Goal: Task Accomplishment & Management: Manage account settings

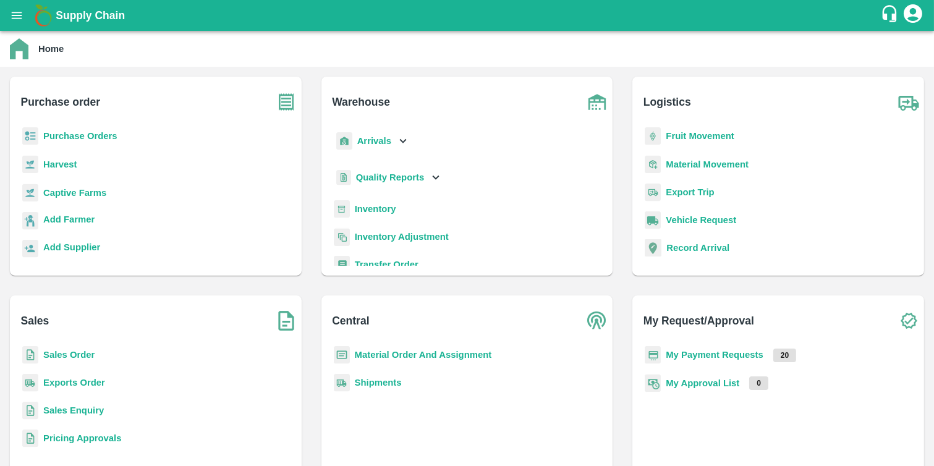
click at [62, 133] on b "Purchase Orders" at bounding box center [80, 136] width 74 height 10
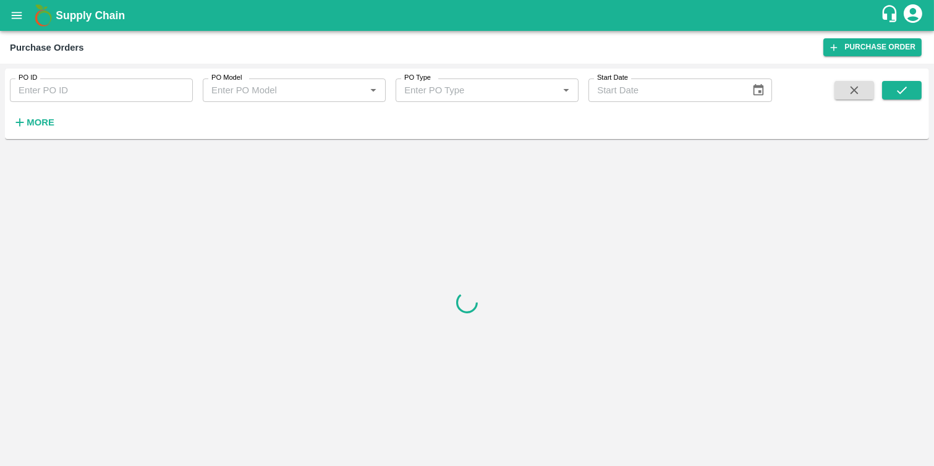
click at [62, 133] on div "PO ID PO ID PO Model PO Model   * PO Type PO Type   * Start Date Start Date More" at bounding box center [467, 104] width 924 height 61
click at [34, 124] on strong "More" at bounding box center [41, 122] width 28 height 10
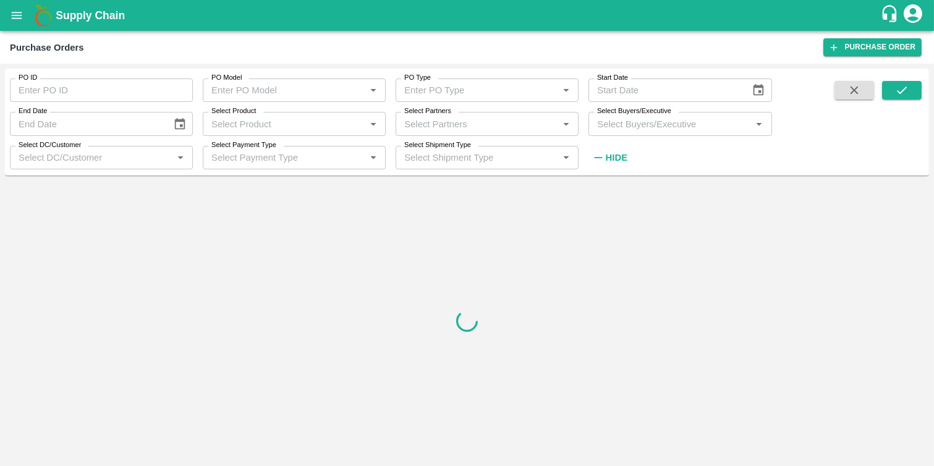
click at [434, 126] on input "Select Partners" at bounding box center [476, 124] width 155 height 16
paste input "9823759719"
type input "9823759719"
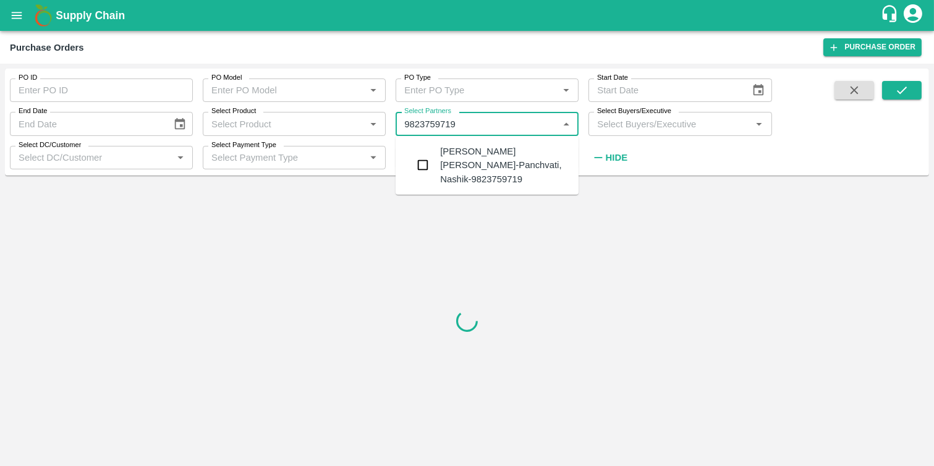
click at [434, 164] on input "checkbox" at bounding box center [423, 165] width 25 height 25
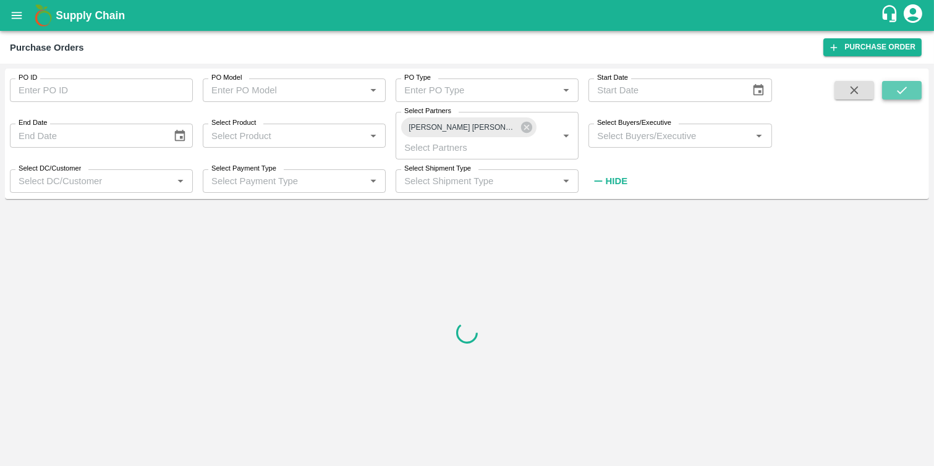
click at [910, 92] on button "submit" at bounding box center [902, 90] width 40 height 19
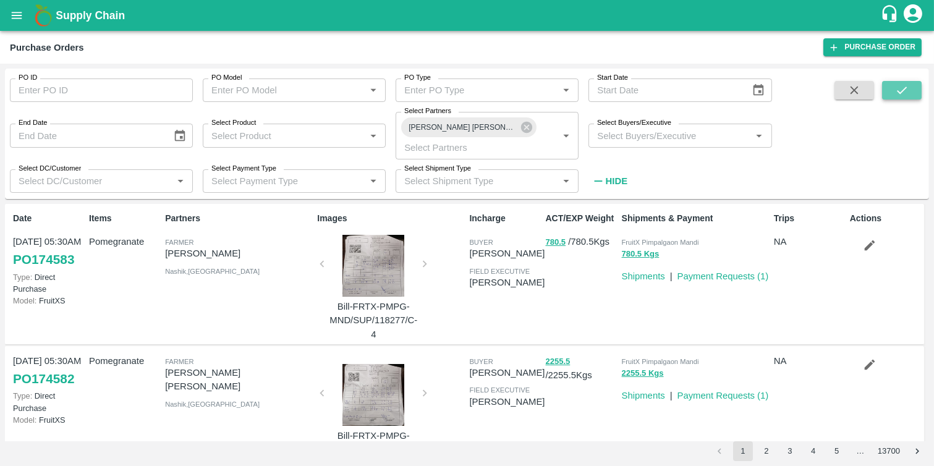
click at [900, 93] on icon "submit" at bounding box center [902, 90] width 10 height 7
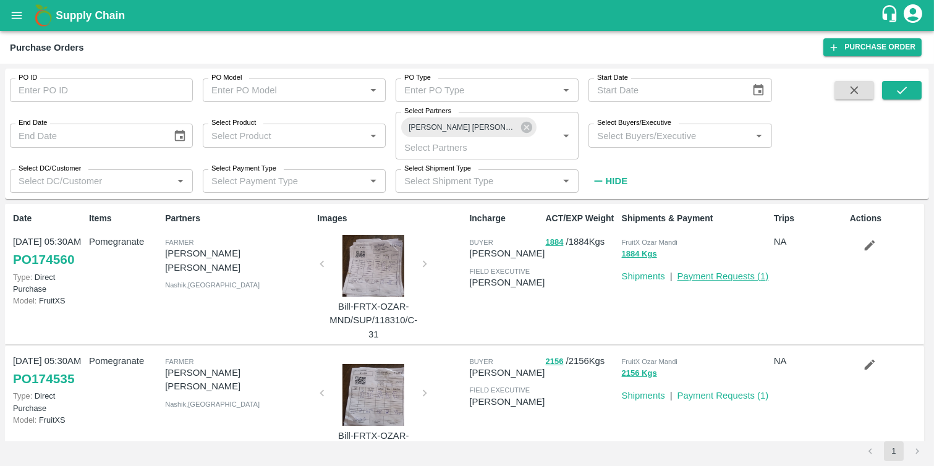
click at [699, 281] on link "Payment Requests ( 1 )" at bounding box center [724, 276] width 92 height 10
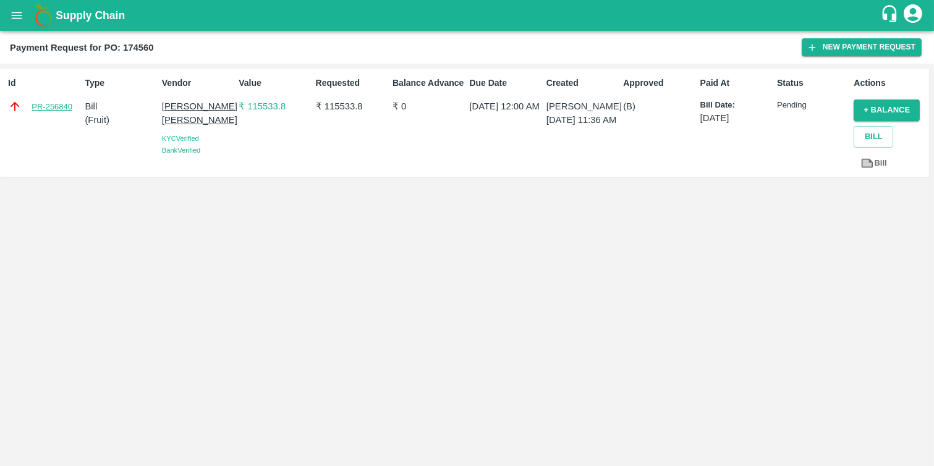
click at [53, 105] on link "PR-256840" at bounding box center [52, 107] width 41 height 12
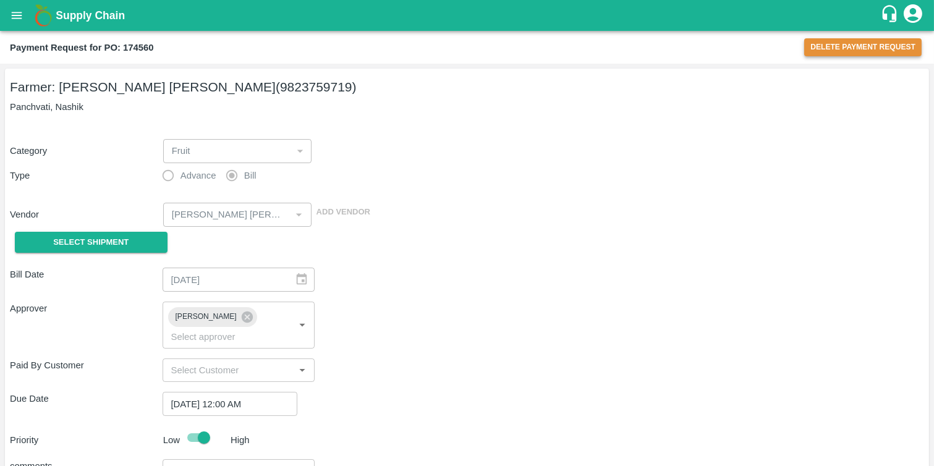
click at [824, 49] on button "Delete Payment Request" at bounding box center [863, 47] width 117 height 18
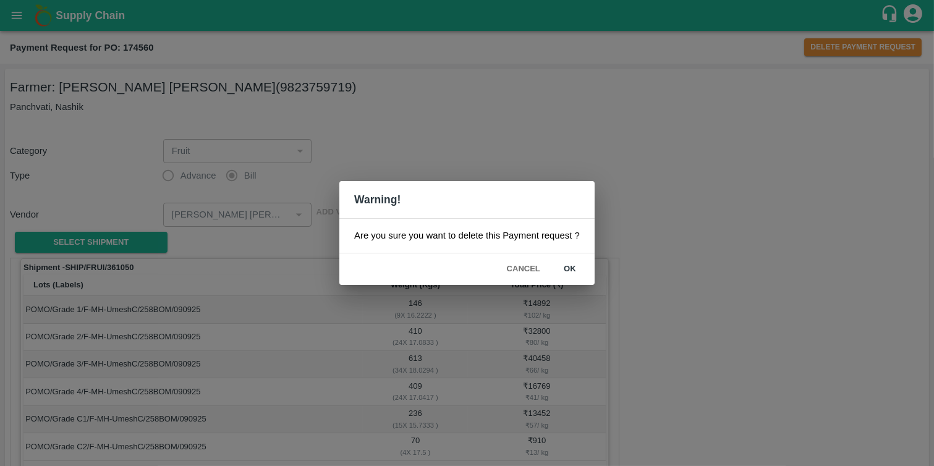
click at [573, 270] on button "ok" at bounding box center [570, 269] width 40 height 22
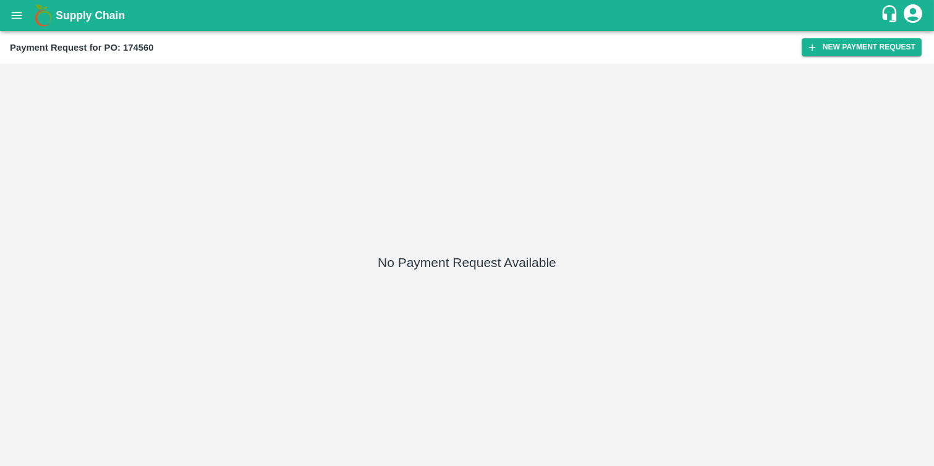
click at [137, 50] on b "Payment Request for PO: 174560" at bounding box center [82, 48] width 144 height 10
copy b "174560"
click at [17, 14] on icon "open drawer" at bounding box center [17, 16] width 14 height 14
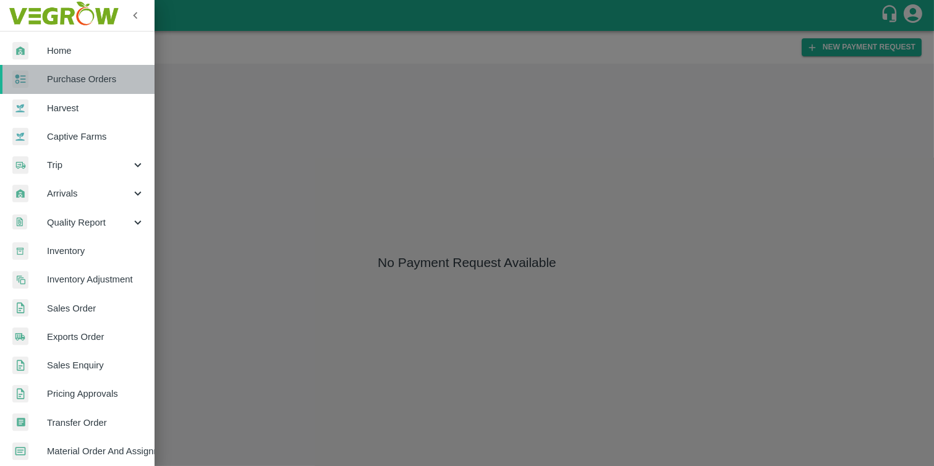
click at [101, 90] on link "Purchase Orders" at bounding box center [77, 79] width 155 height 28
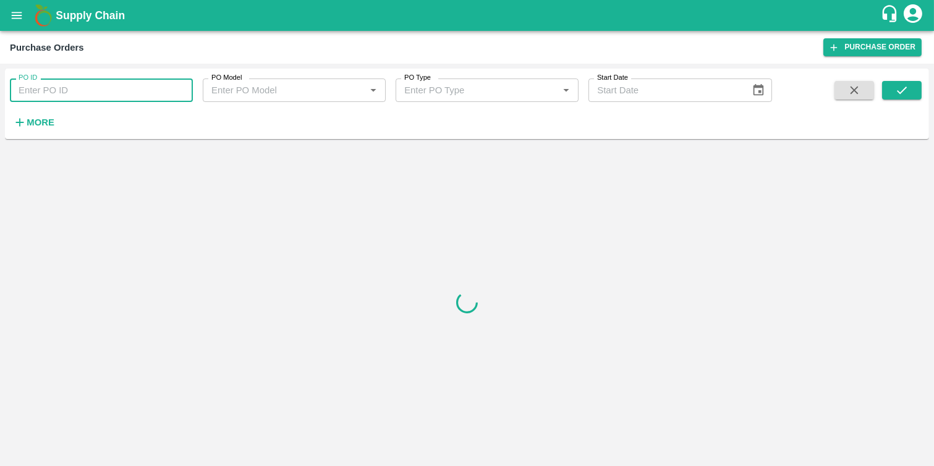
click at [79, 87] on input "PO ID" at bounding box center [101, 90] width 183 height 23
paste input "174560"
type input "174560"
click at [910, 87] on button "submit" at bounding box center [902, 90] width 40 height 19
click at [913, 95] on button "submit" at bounding box center [902, 90] width 40 height 19
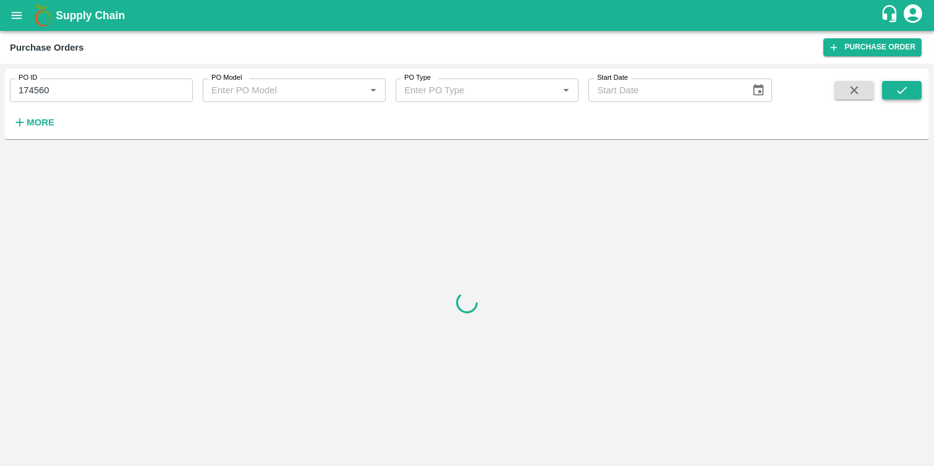
click at [899, 88] on icon "submit" at bounding box center [902, 90] width 14 height 14
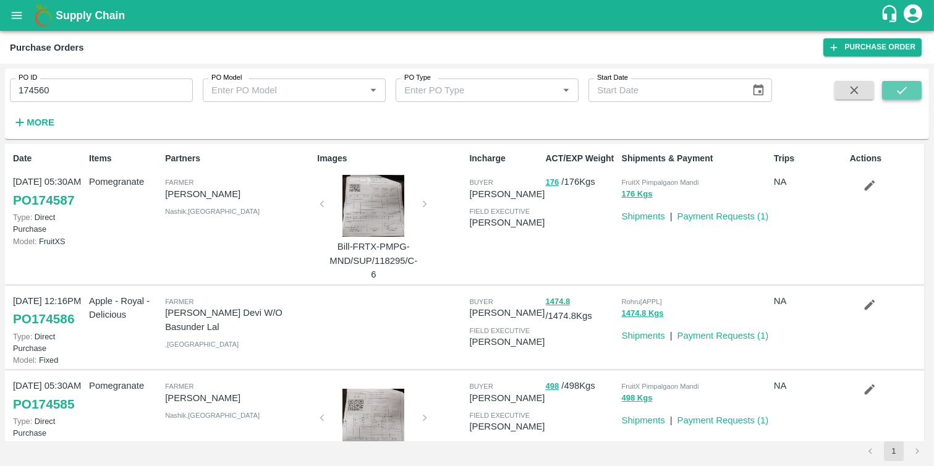
click at [903, 92] on icon "submit" at bounding box center [902, 90] width 14 height 14
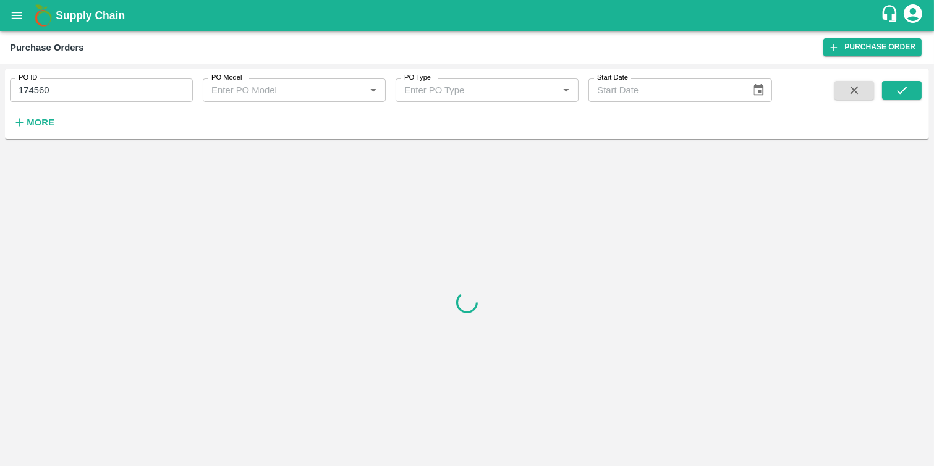
click at [20, 90] on input "174560" at bounding box center [101, 90] width 183 height 23
click at [906, 91] on icon "submit" at bounding box center [902, 90] width 14 height 14
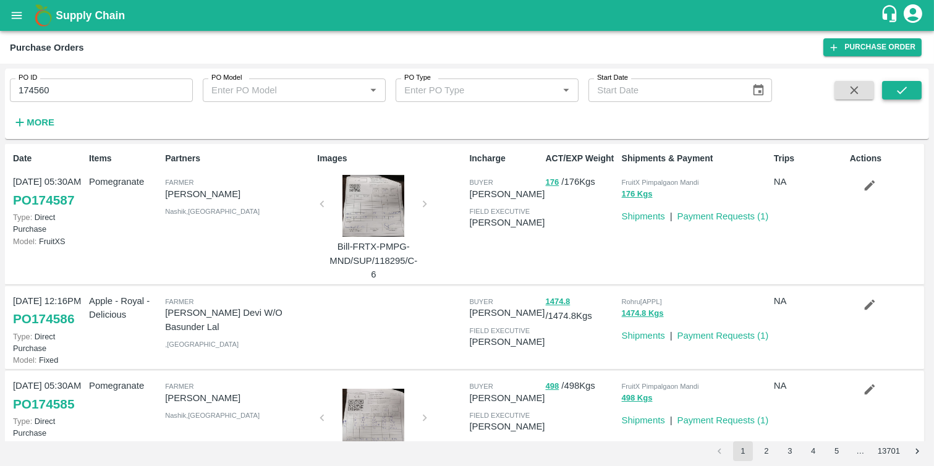
click at [906, 88] on icon "submit" at bounding box center [902, 90] width 10 height 7
click at [27, 127] on strong "More" at bounding box center [41, 122] width 28 height 10
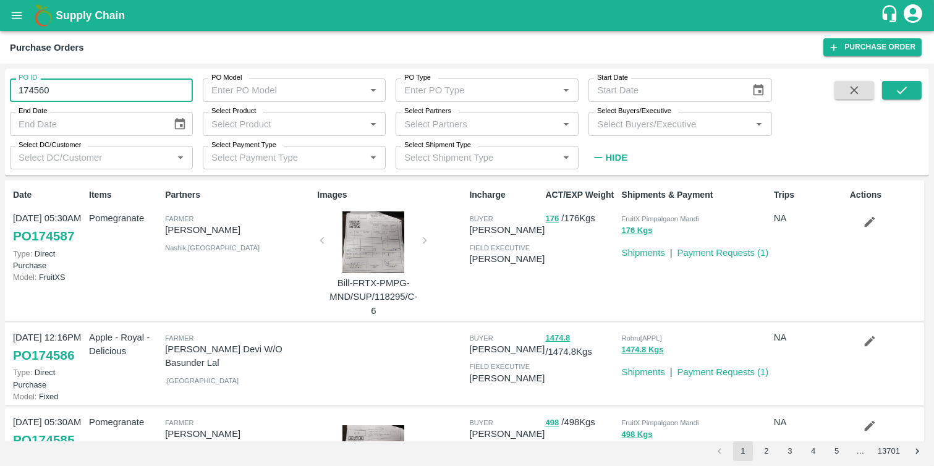
click at [27, 83] on input "174560" at bounding box center [101, 90] width 183 height 23
click at [910, 88] on button "submit" at bounding box center [902, 90] width 40 height 19
click at [907, 90] on icon "submit" at bounding box center [902, 90] width 14 height 14
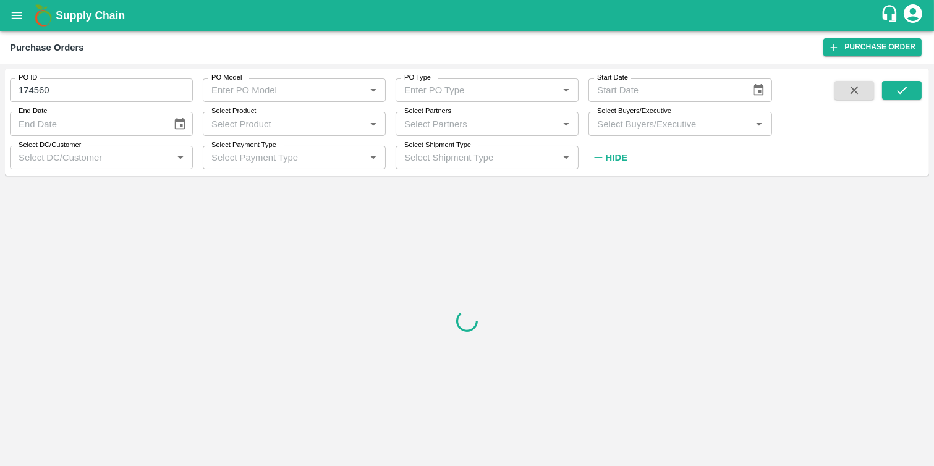
click at [15, 91] on input "174560" at bounding box center [101, 90] width 183 height 23
click at [910, 93] on button "submit" at bounding box center [902, 90] width 40 height 19
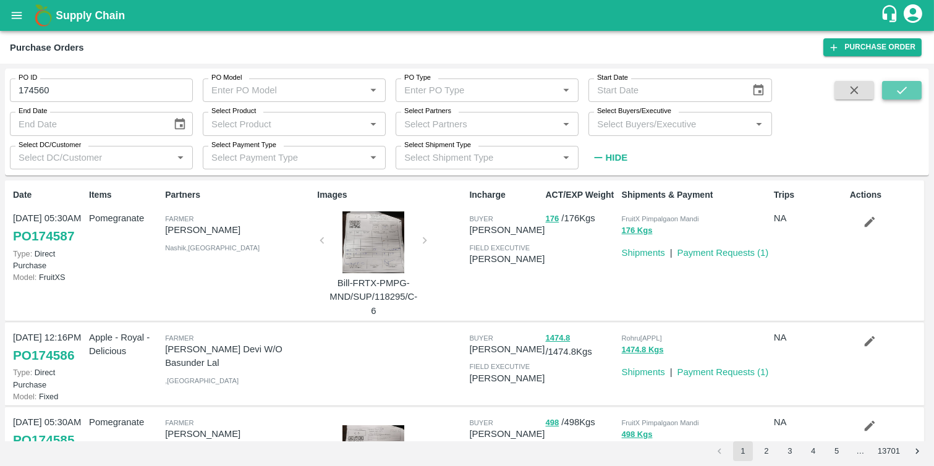
click at [910, 93] on button "submit" at bounding box center [902, 90] width 40 height 19
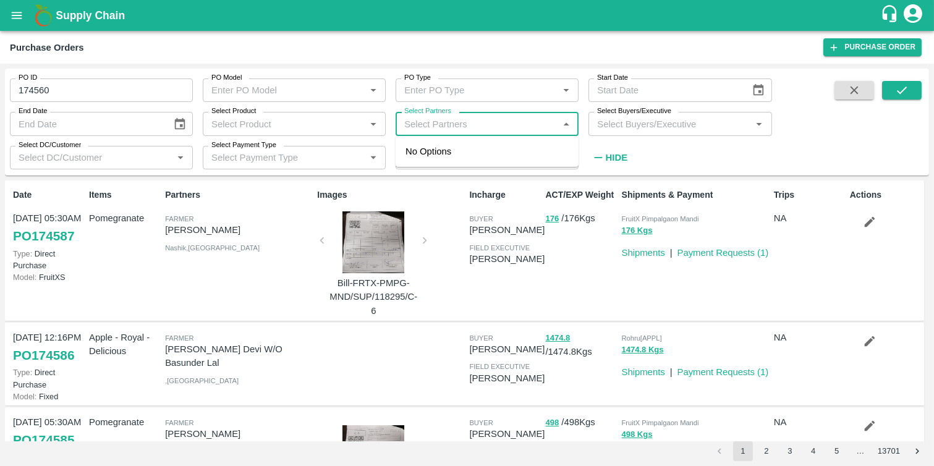
click at [461, 122] on input "Select Partners" at bounding box center [476, 124] width 155 height 16
paste input "9823759719"
type input "9823759719"
click at [429, 156] on input "checkbox" at bounding box center [423, 165] width 25 height 25
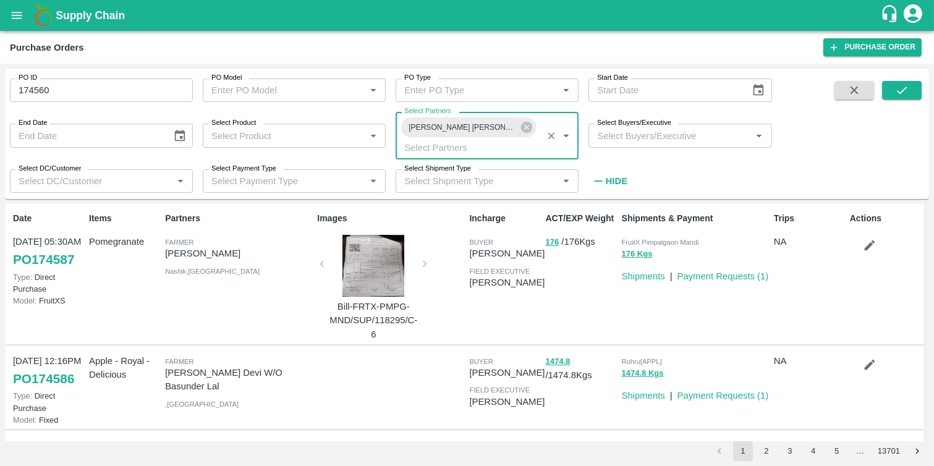
click at [913, 79] on div "PO ID 174560 PO ID PO Model PO Model   * PO Type PO Type   * Start Date Start D…" at bounding box center [467, 134] width 924 height 121
click at [913, 83] on button "submit" at bounding box center [902, 90] width 40 height 19
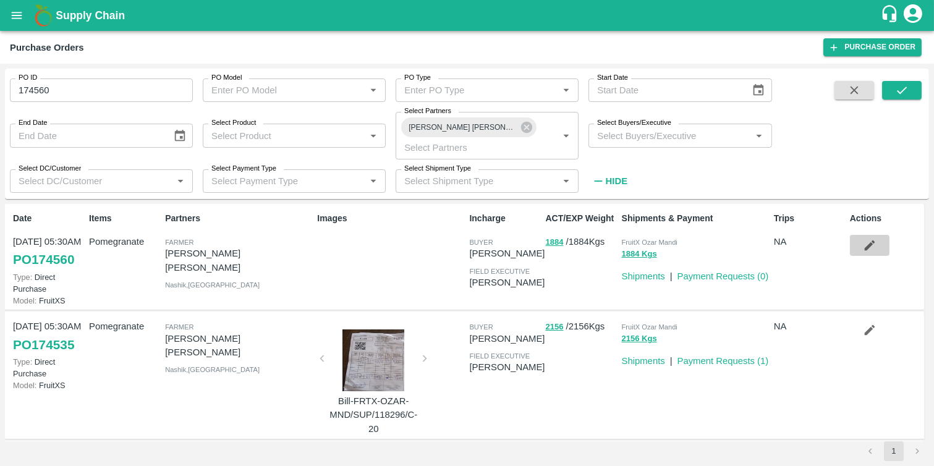
click at [868, 245] on icon "button" at bounding box center [870, 246] width 11 height 11
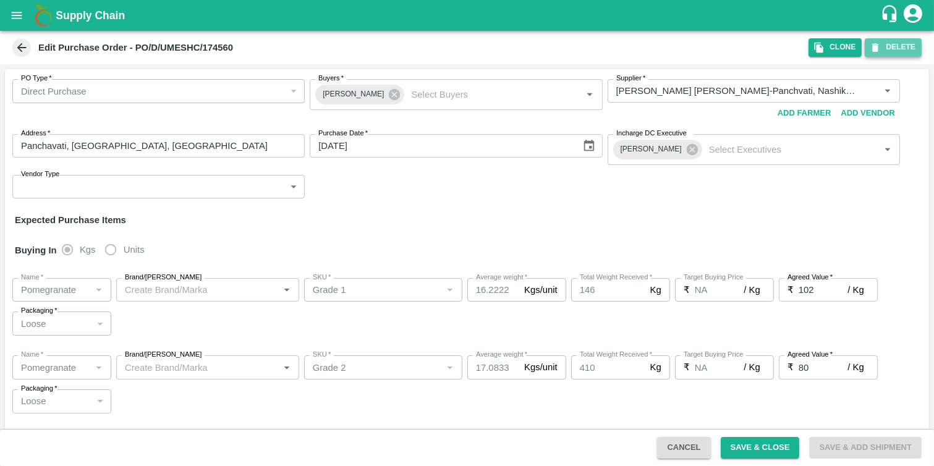
click at [881, 56] on button "DELETE" at bounding box center [893, 47] width 57 height 18
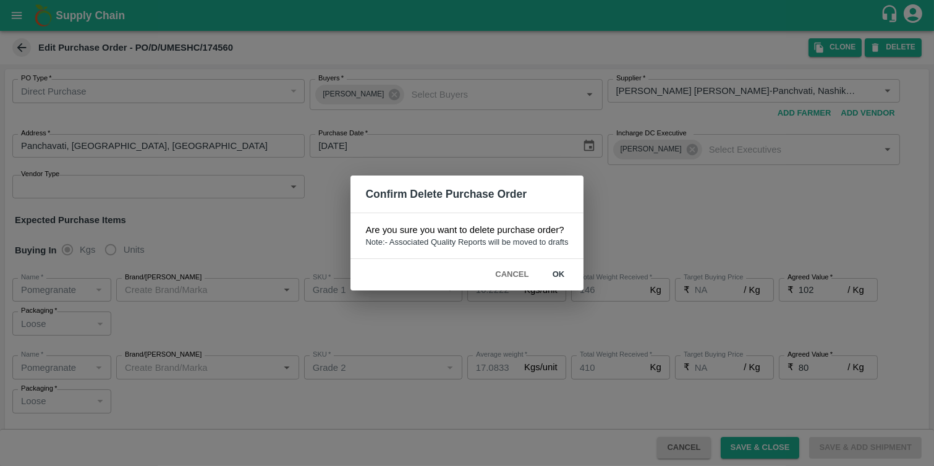
click at [552, 271] on button "ok" at bounding box center [559, 275] width 40 height 22
